Goal: Transaction & Acquisition: Purchase product/service

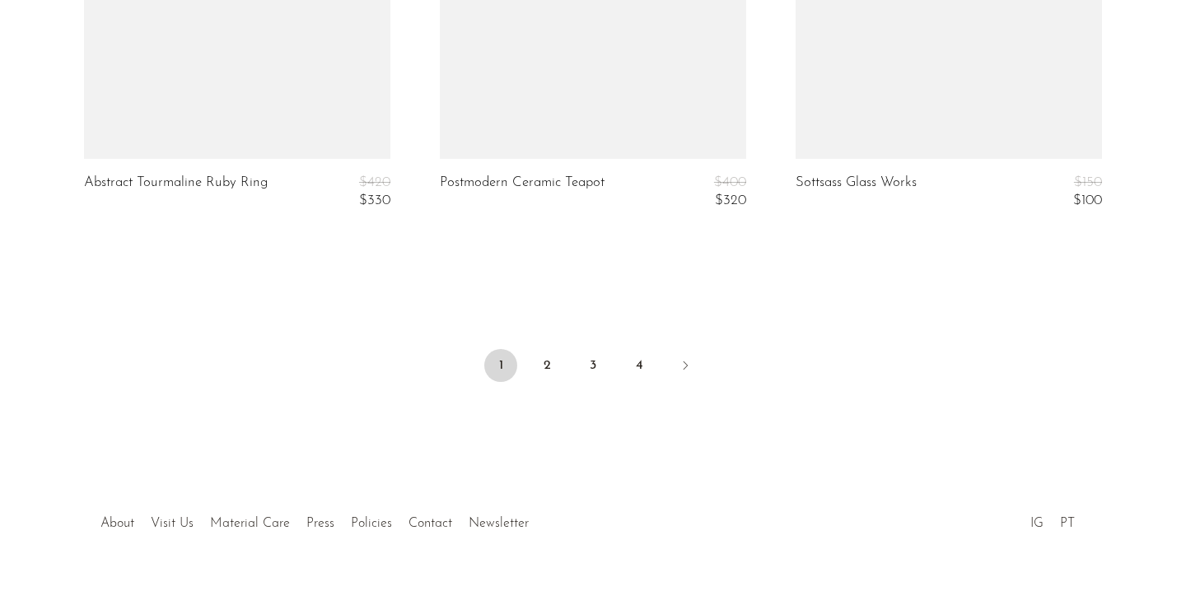
scroll to position [6182, 0]
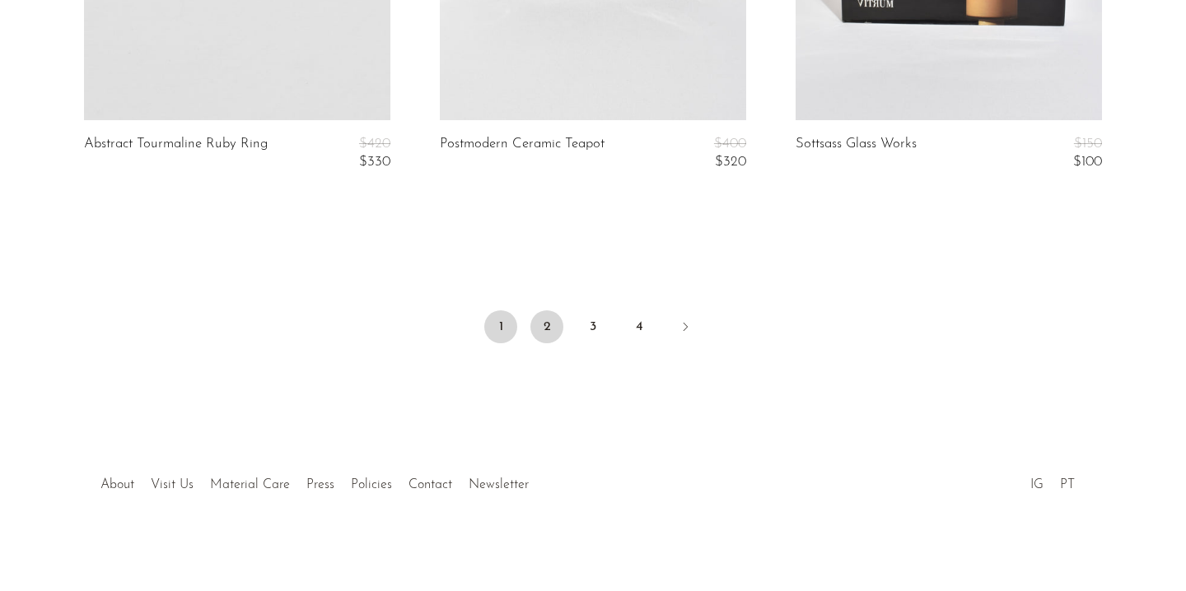
click at [548, 329] on link "2" at bounding box center [546, 326] width 33 height 33
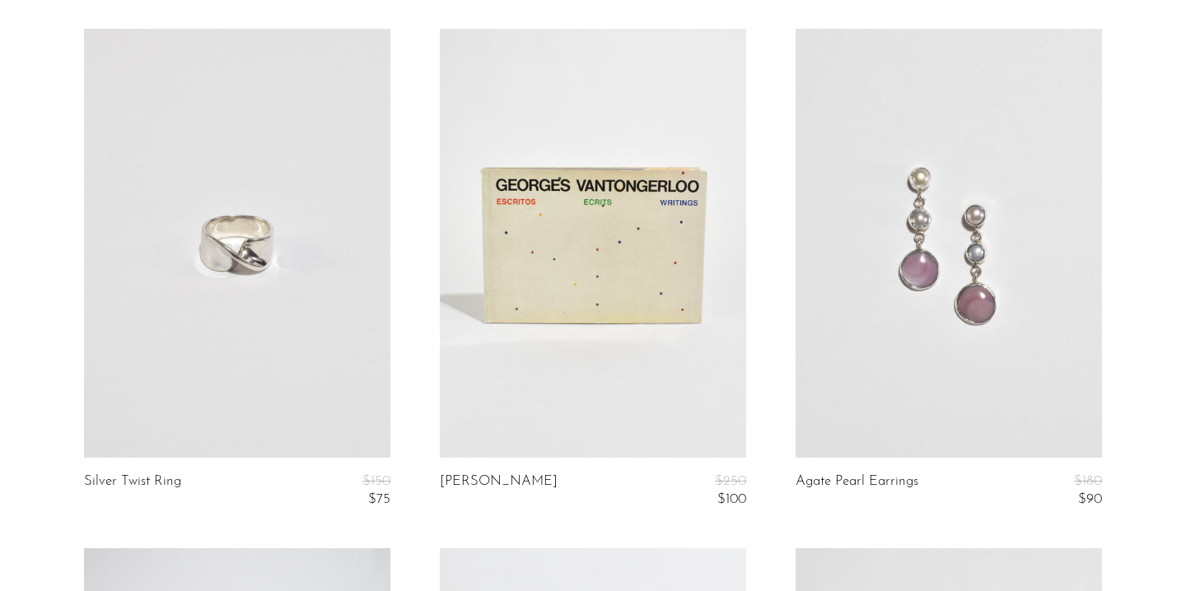
scroll to position [3245, 0]
click at [249, 328] on link at bounding box center [237, 242] width 306 height 429
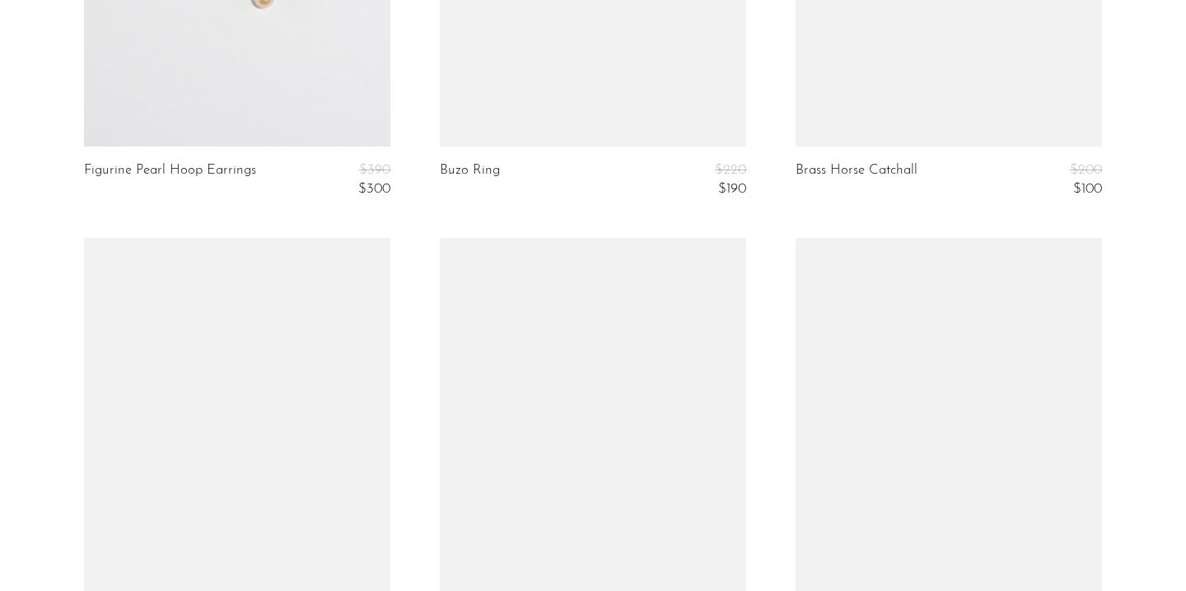
scroll to position [5887, 0]
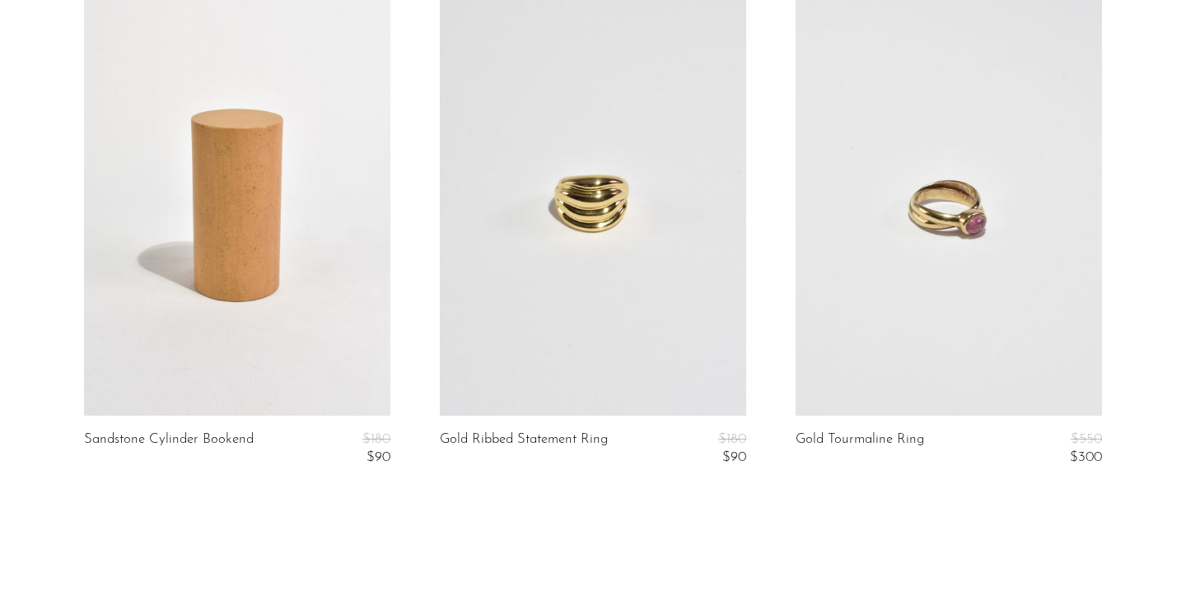
click at [572, 237] on link at bounding box center [593, 201] width 306 height 429
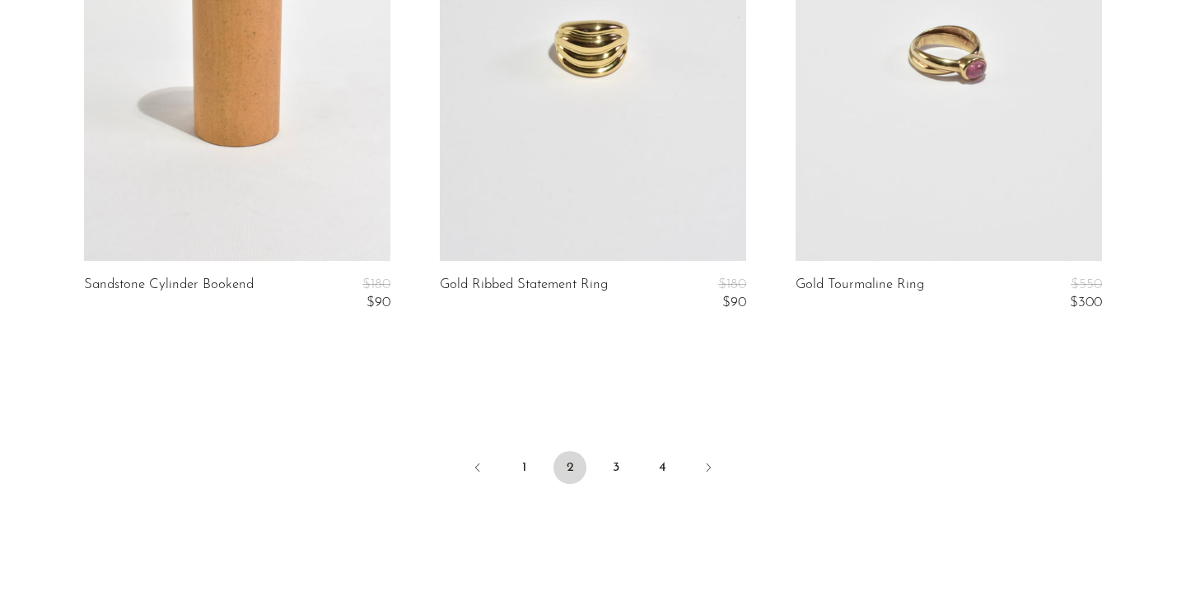
scroll to position [6057, 0]
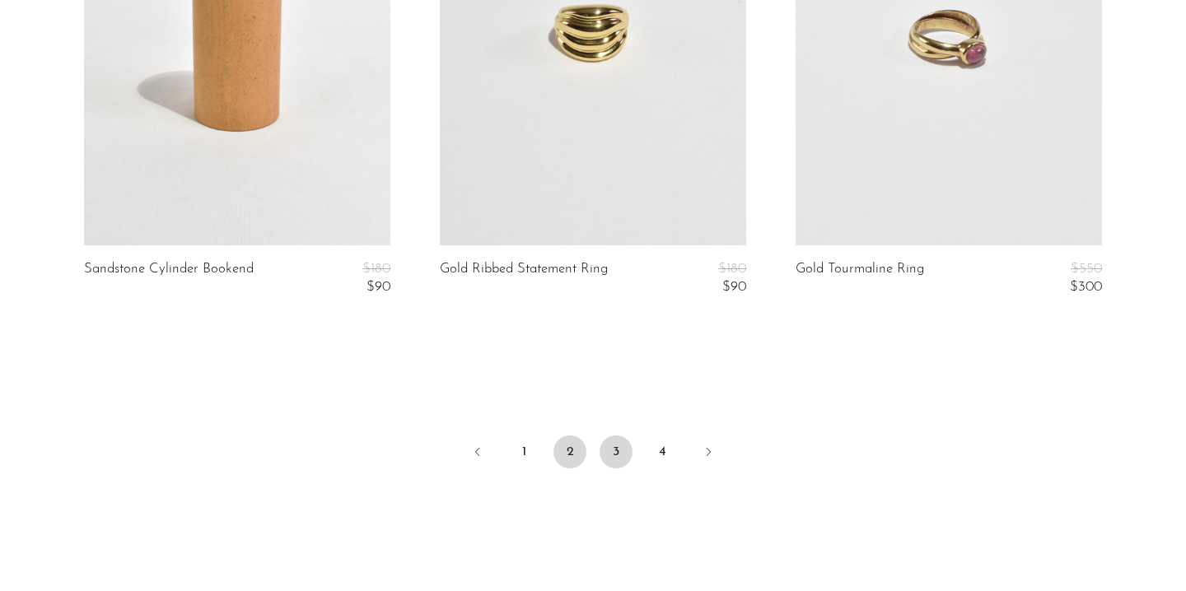
click at [610, 456] on link "3" at bounding box center [616, 452] width 33 height 33
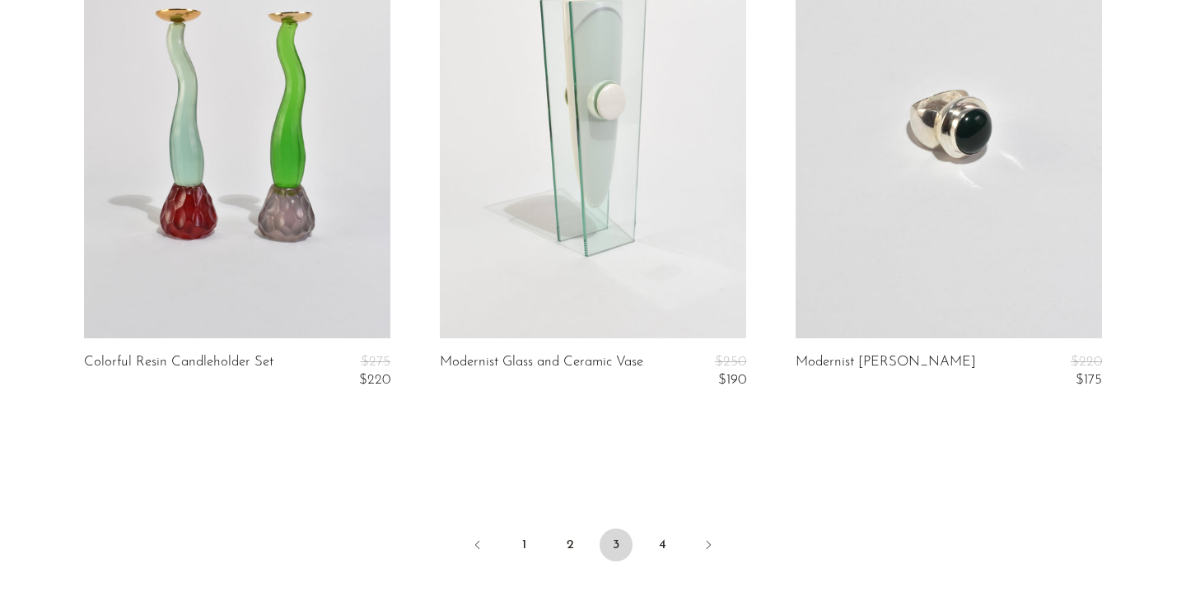
scroll to position [6186, 0]
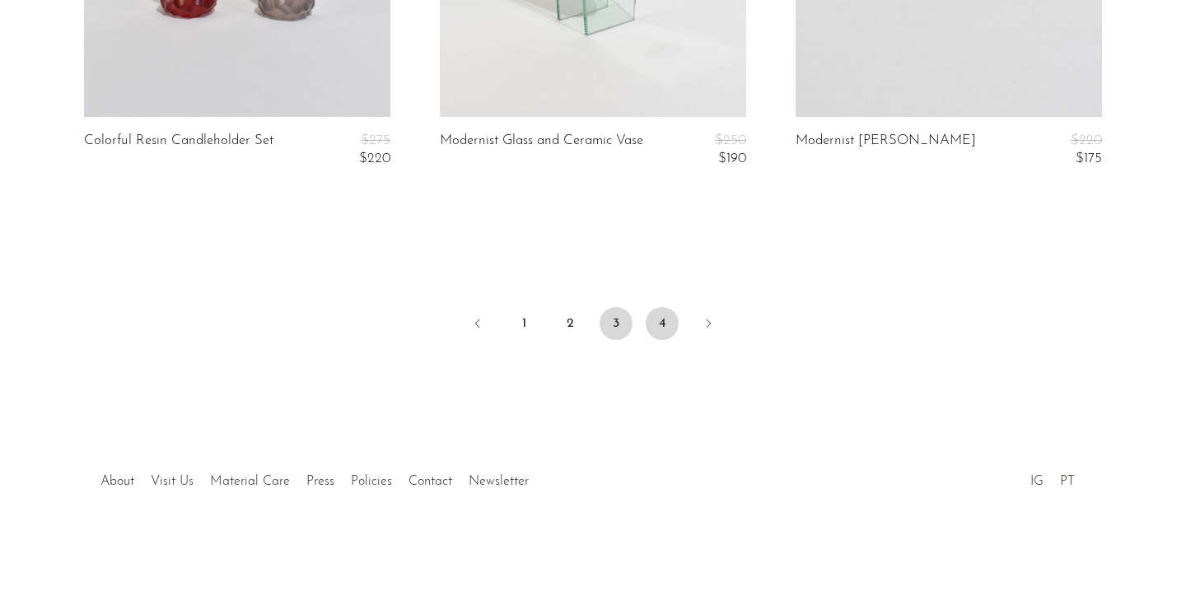
click at [670, 331] on link "4" at bounding box center [662, 323] width 33 height 33
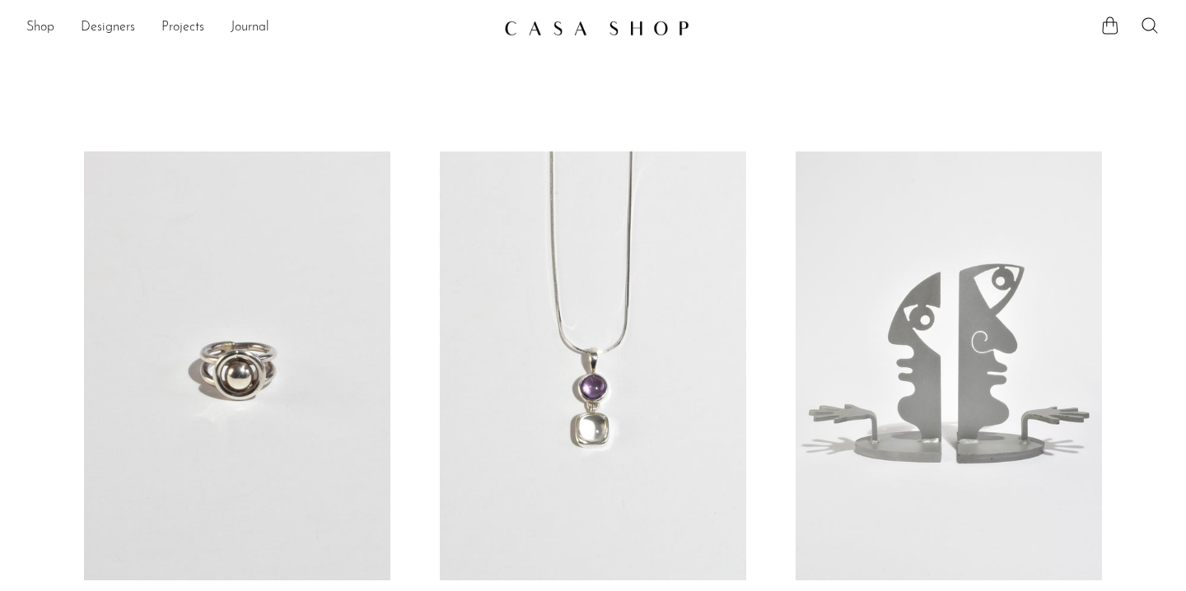
click at [1153, 27] on icon at bounding box center [1149, 25] width 16 height 16
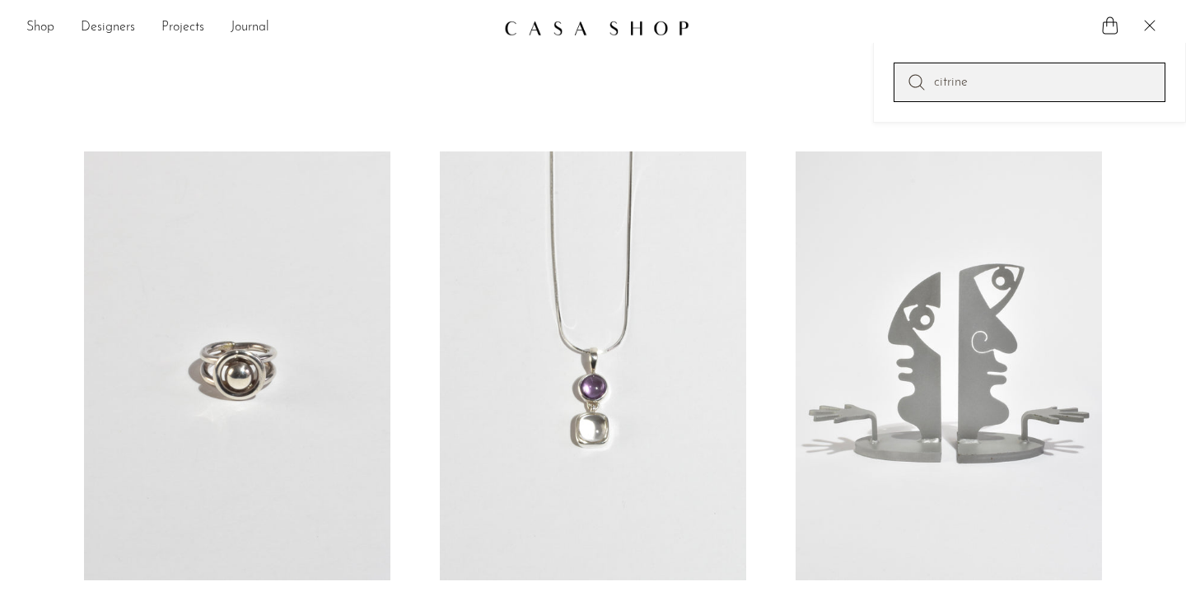
type input "citrine"
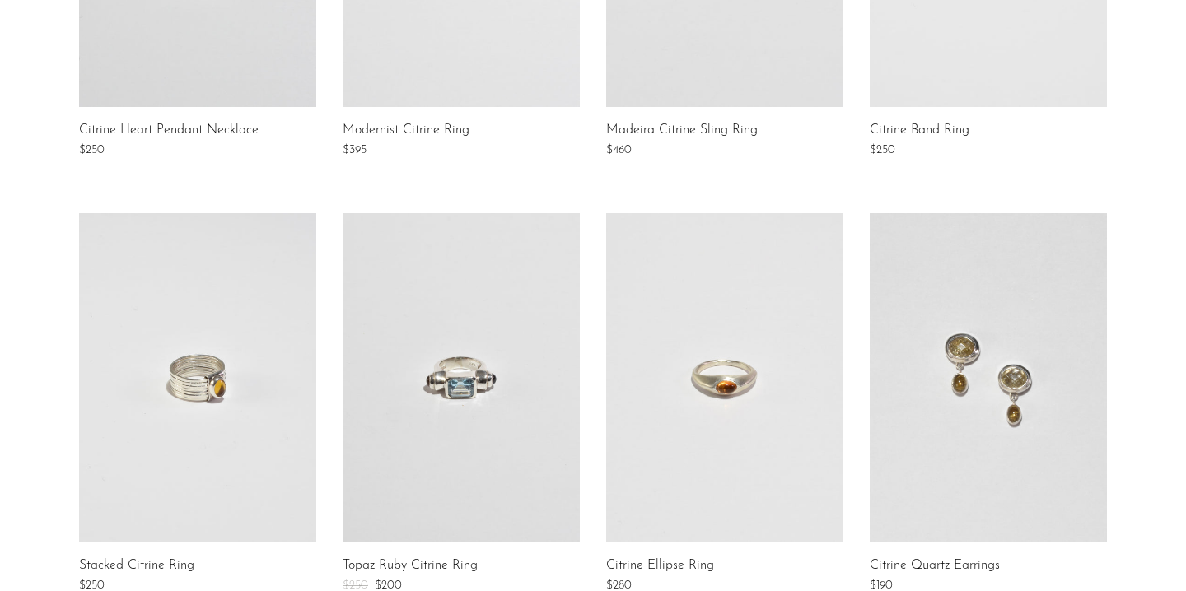
scroll to position [717, 0]
